Goal: Find specific page/section

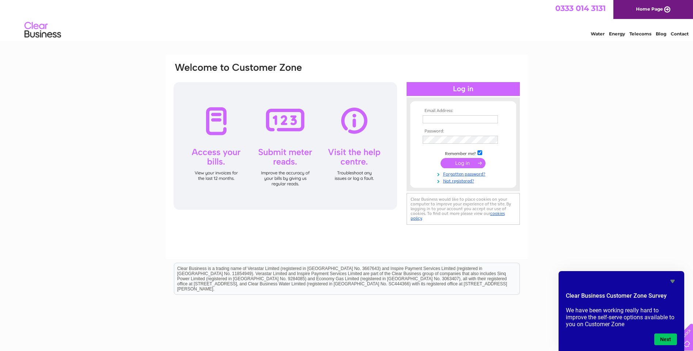
click at [438, 118] on input "text" at bounding box center [460, 119] width 75 height 8
type input "christine@goolegofar.org.uk"
click at [462, 159] on td at bounding box center [463, 163] width 85 height 14
click at [462, 161] on input "submit" at bounding box center [463, 163] width 45 height 10
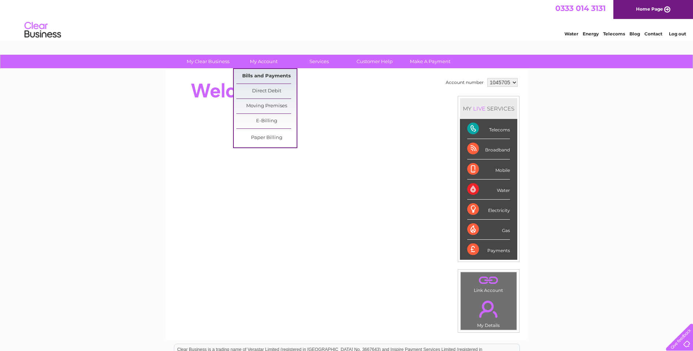
click at [261, 76] on link "Bills and Payments" at bounding box center [266, 76] width 60 height 15
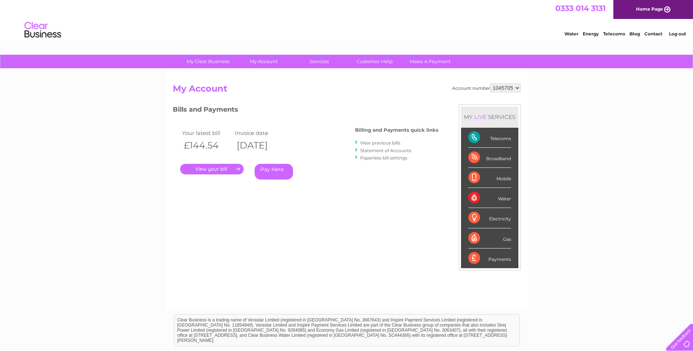
click at [224, 171] on link "." at bounding box center [212, 169] width 64 height 11
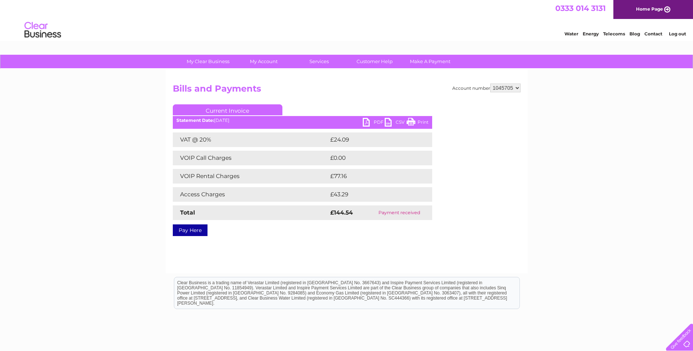
click at [422, 121] on link "Print" at bounding box center [418, 123] width 22 height 11
click at [426, 123] on link "Print" at bounding box center [418, 123] width 22 height 11
